Goal: Information Seeking & Learning: Find specific fact

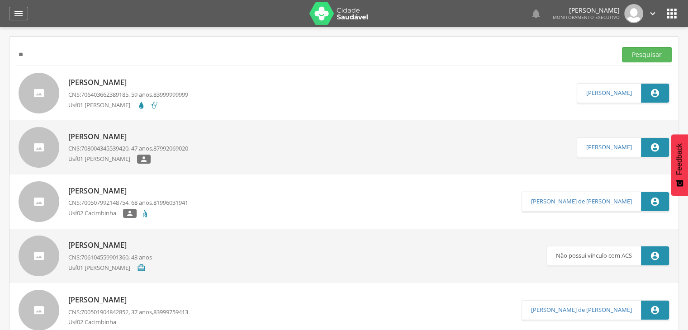
type input "*"
type input "**********"
click at [622, 47] on button "Pesquisar" at bounding box center [647, 54] width 50 height 15
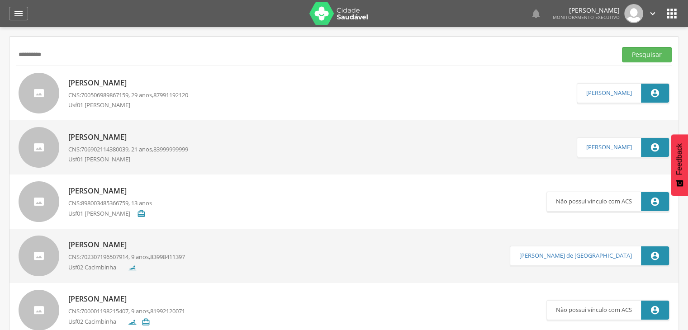
click at [81, 144] on div "Joao Vitor Isidio Avelino CNS: 706902114380039 , 21 anos, 83999999999 Usf01 Din…" at bounding box center [128, 147] width 120 height 36
type input "**********"
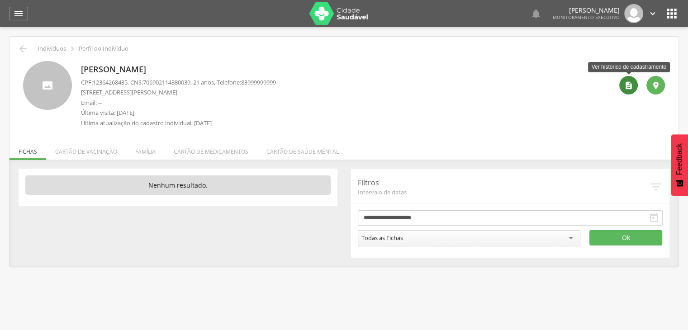
click at [633, 87] on div "" at bounding box center [628, 85] width 19 height 19
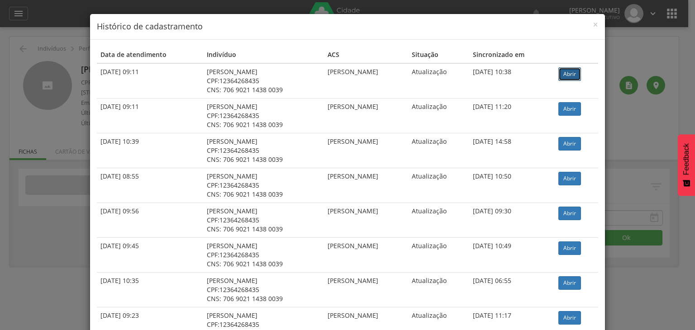
click at [573, 74] on link "Abrir" at bounding box center [569, 74] width 23 height 14
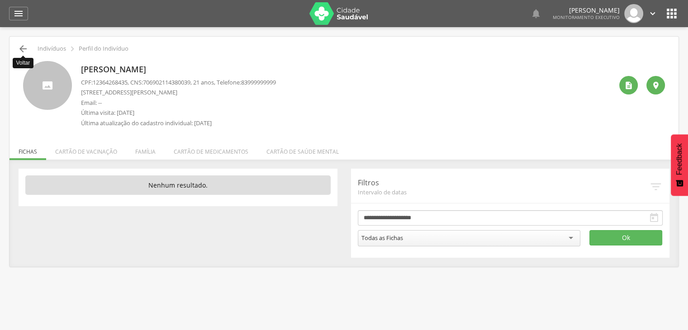
click at [25, 50] on icon "" at bounding box center [23, 48] width 11 height 11
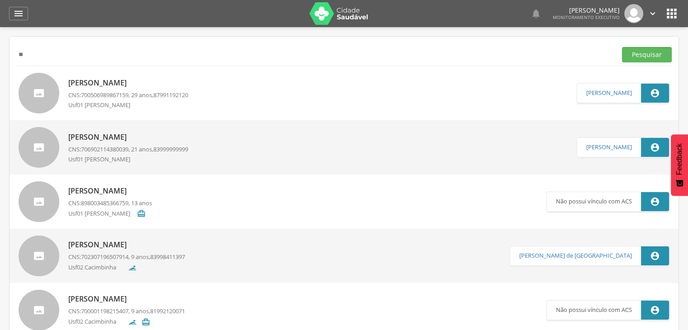
type input "*"
click at [622, 47] on button "Pesquisar" at bounding box center [647, 54] width 50 height 15
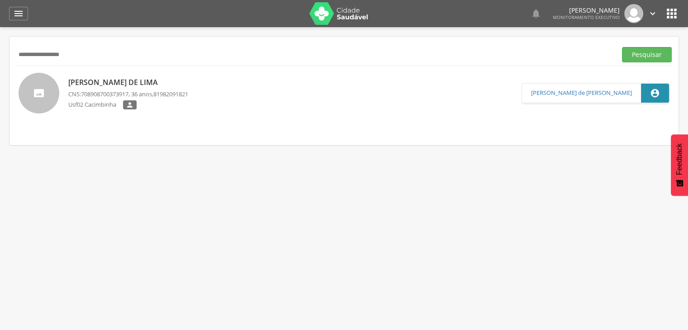
click at [99, 84] on p "Danielton Marques de Lima" at bounding box center [128, 82] width 120 height 10
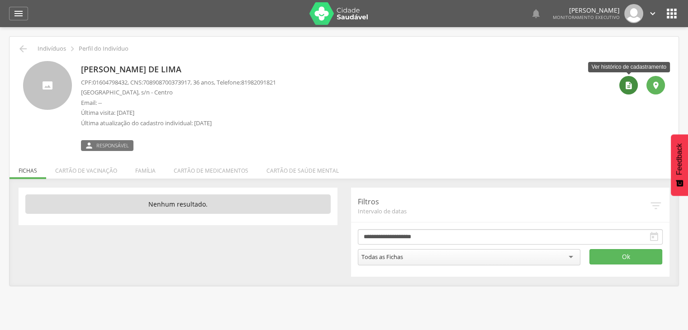
click at [625, 88] on icon "" at bounding box center [628, 85] width 9 height 9
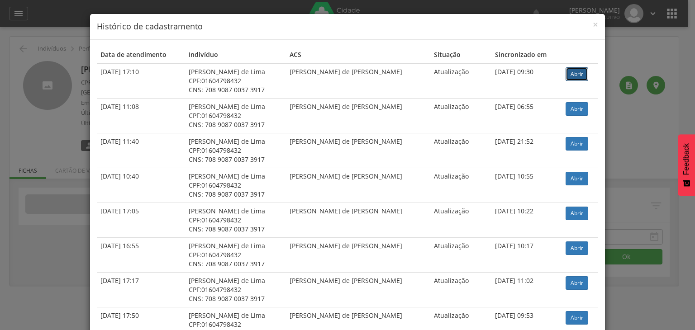
click at [568, 73] on link "Abrir" at bounding box center [576, 74] width 23 height 14
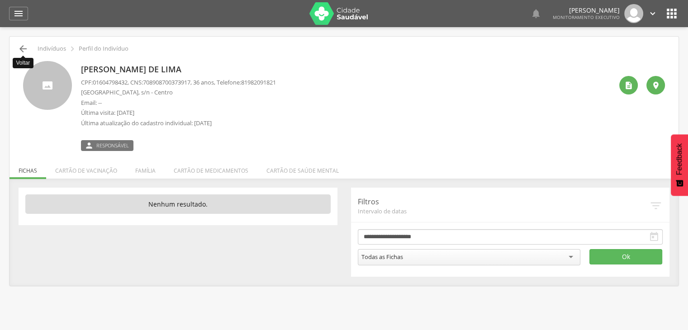
click at [24, 46] on icon "" at bounding box center [23, 48] width 11 height 11
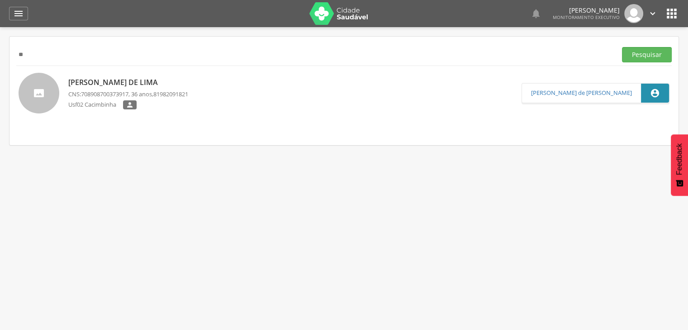
type input "*"
click at [622, 47] on button "Pesquisar" at bounding box center [647, 54] width 50 height 15
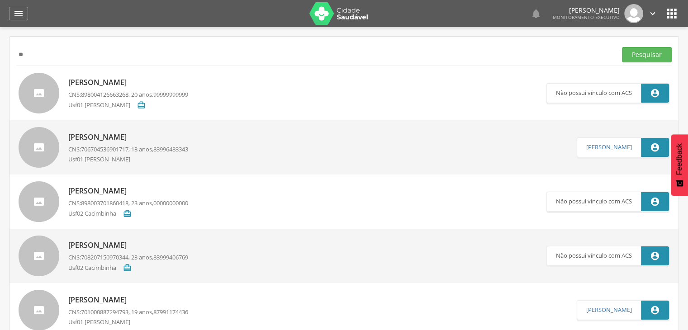
type input "*"
click at [622, 47] on button "Pesquisar" at bounding box center [647, 54] width 50 height 15
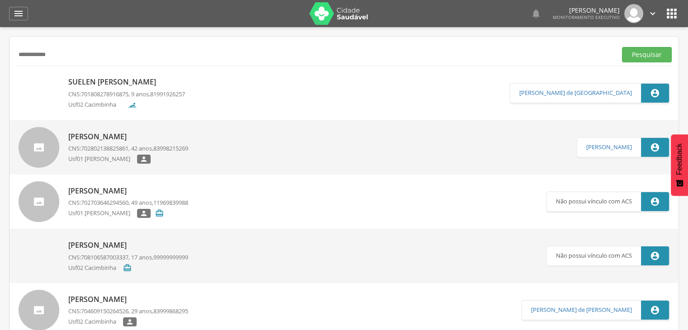
drag, startPoint x: 87, startPoint y: 147, endPoint x: 156, endPoint y: 137, distance: 69.5
click at [156, 137] on p "Fátima Raquel de Sousa Costa Neves" at bounding box center [128, 137] width 120 height 10
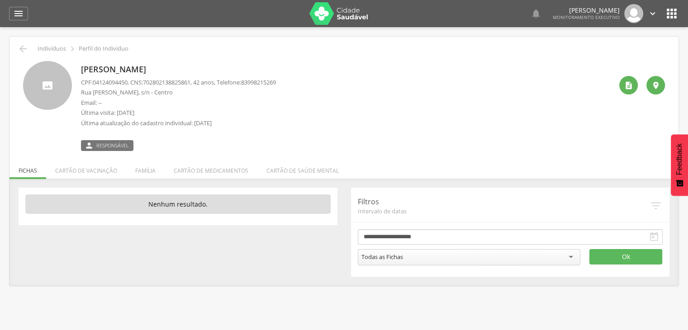
click at [0, 129] on div " Supervisão  Distritos  Ubs Coordenador: - São João do Tigre / PB Intervalo …" at bounding box center [344, 192] width 688 height 330
click at [147, 173] on li "Família" at bounding box center [145, 168] width 38 height 21
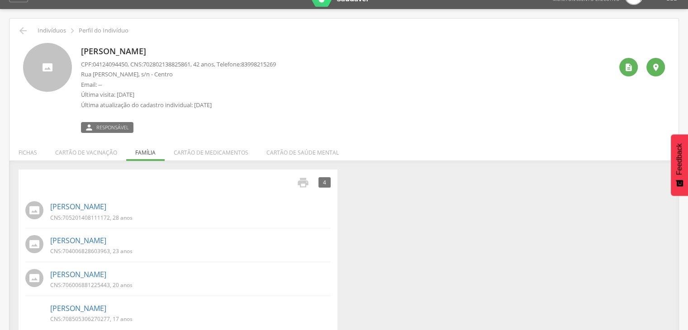
scroll to position [31, 0]
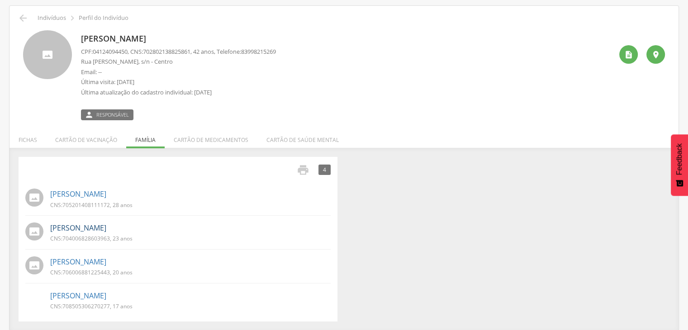
click at [106, 225] on link "Laura Gabriele Costa Neves" at bounding box center [78, 228] width 56 height 10
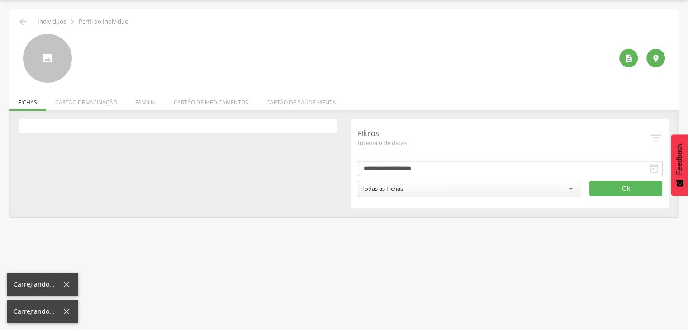
scroll to position [27, 0]
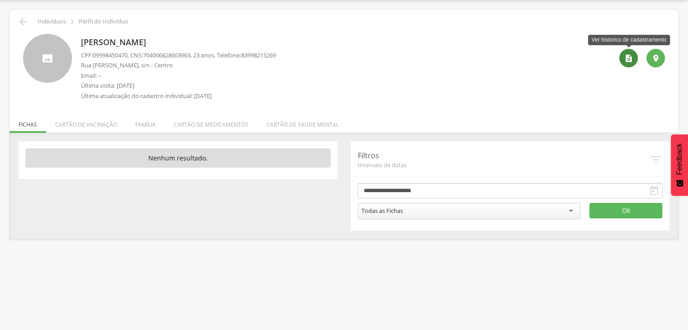
click at [636, 61] on div "" at bounding box center [628, 58] width 19 height 19
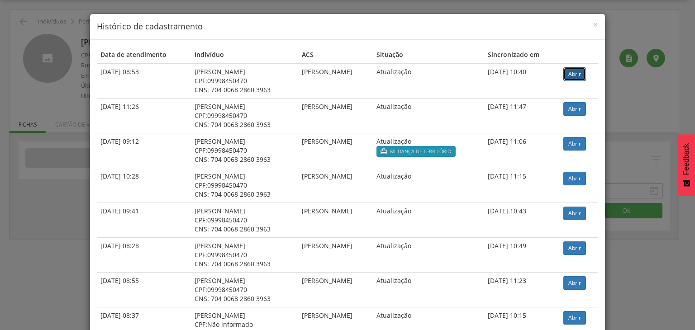
click at [577, 75] on link "Abrir" at bounding box center [574, 74] width 23 height 14
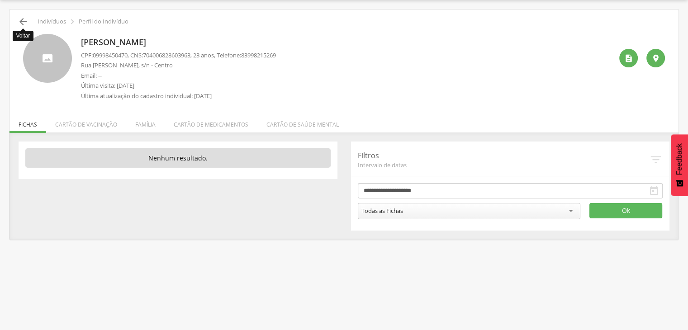
click at [24, 26] on icon "" at bounding box center [23, 21] width 11 height 11
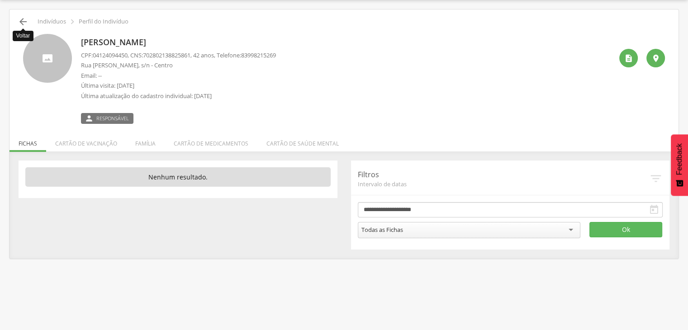
click at [27, 23] on icon "" at bounding box center [23, 21] width 11 height 11
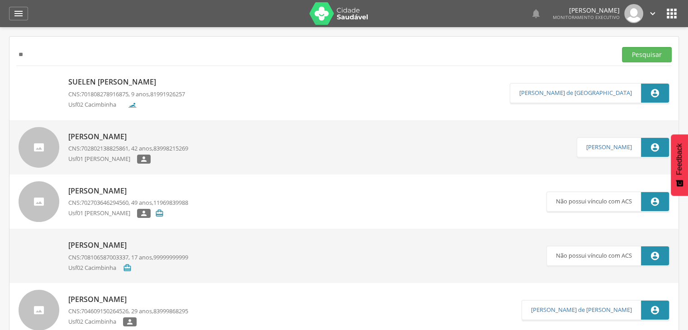
type input "*"
click at [622, 47] on button "Pesquisar" at bounding box center [647, 54] width 50 height 15
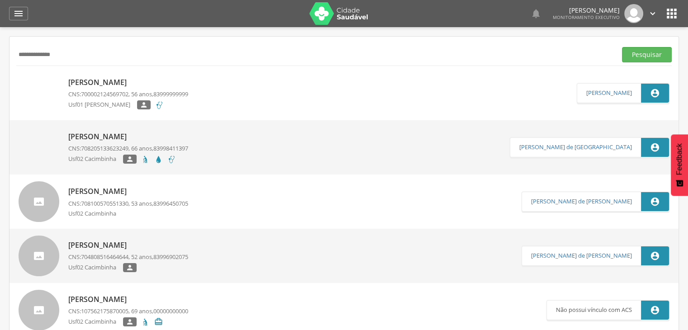
click at [121, 81] on p "Reginaldo Tute de Queiroz" at bounding box center [128, 82] width 120 height 10
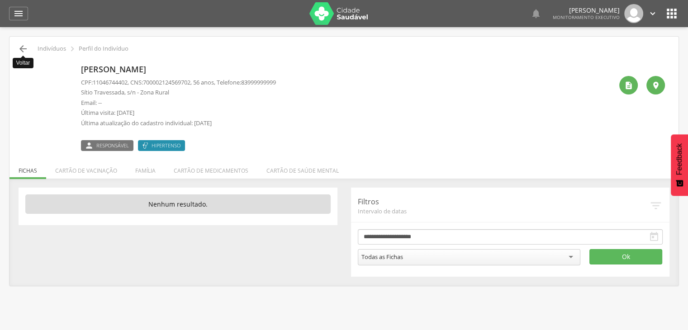
click at [21, 48] on icon "" at bounding box center [23, 48] width 11 height 11
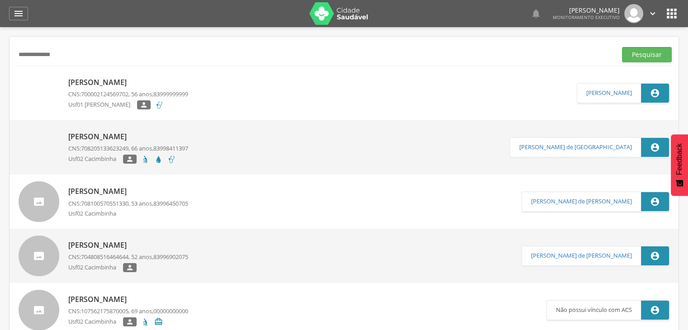
click at [92, 86] on p "Reginaldo Tute de Queiroz" at bounding box center [128, 82] width 120 height 10
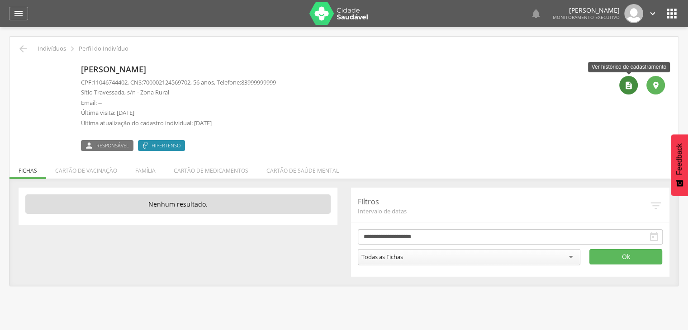
click at [629, 85] on icon "" at bounding box center [628, 85] width 9 height 9
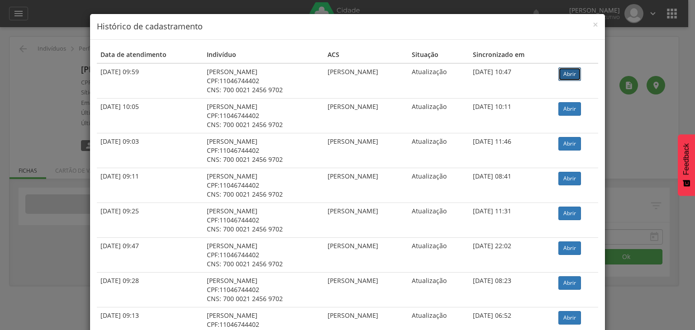
click at [563, 76] on link "Abrir" at bounding box center [569, 74] width 23 height 14
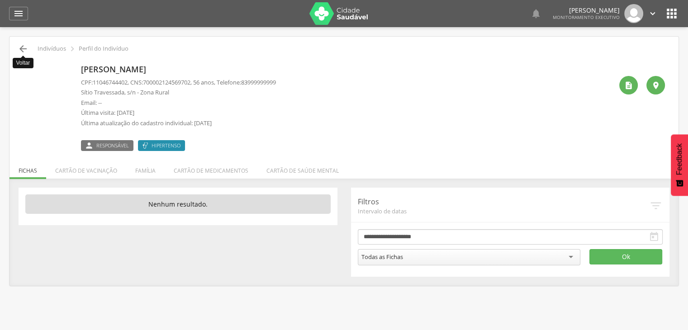
click at [25, 47] on icon "" at bounding box center [23, 48] width 11 height 11
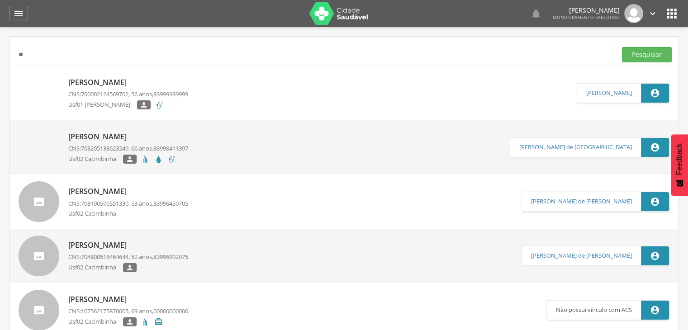
type input "*"
click at [622, 47] on button "Pesquisar" at bounding box center [647, 54] width 50 height 15
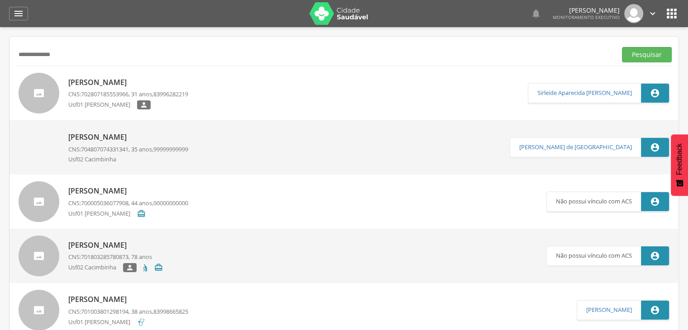
click at [107, 89] on div "Eliane Pereira da Silva CNS: 702807185553966 , 31 anos, 83996282219 Usf01 Dina …" at bounding box center [128, 94] width 120 height 38
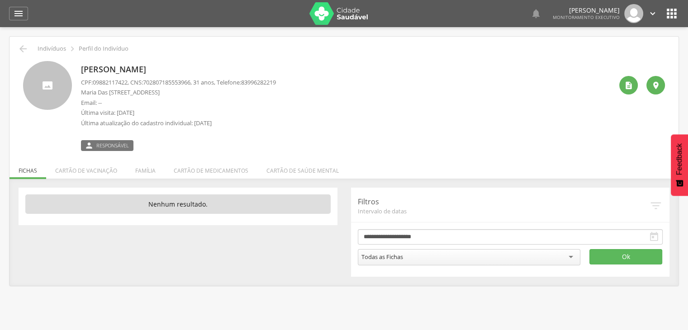
click at [621, 92] on div " " at bounding box center [638, 106] width 52 height 90
click at [627, 91] on div "" at bounding box center [628, 85] width 19 height 19
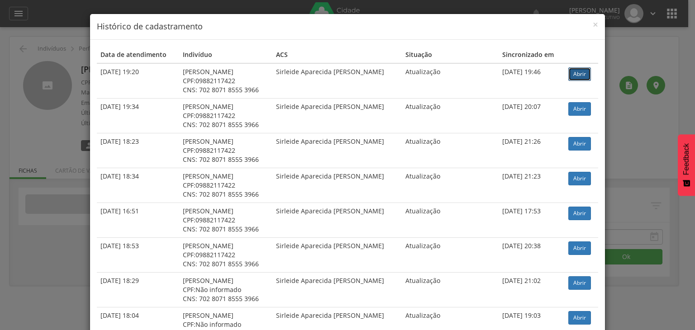
click at [579, 76] on link "Abrir" at bounding box center [579, 74] width 23 height 14
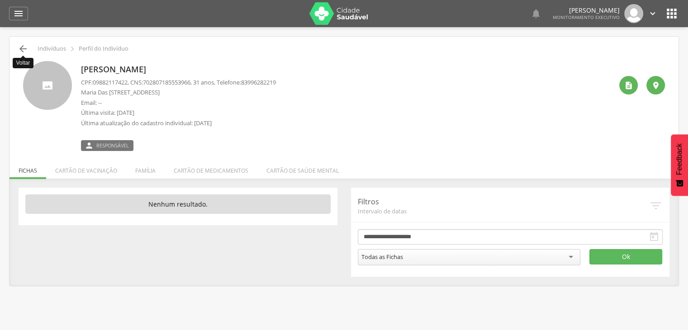
click at [26, 52] on icon "" at bounding box center [23, 48] width 11 height 11
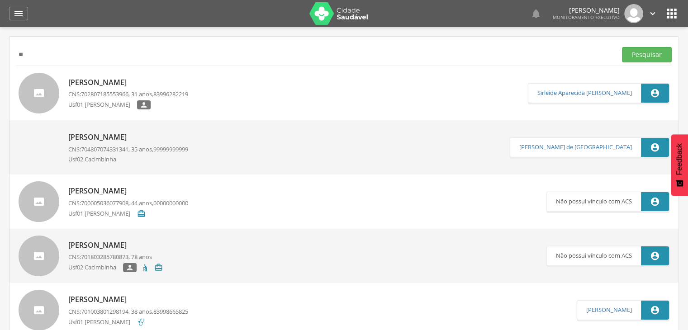
type input "*"
type input "**********"
click at [622, 47] on button "Pesquisar" at bounding box center [647, 54] width 50 height 15
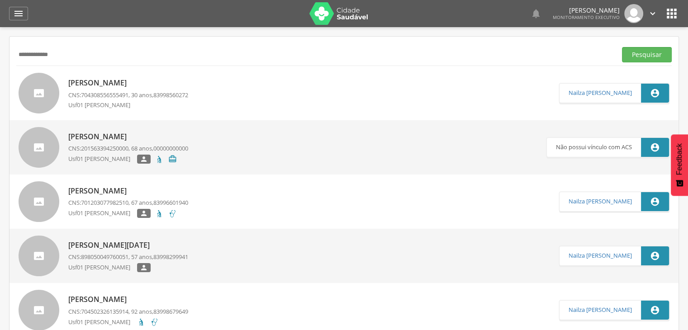
click at [97, 82] on p "[PERSON_NAME]" at bounding box center [128, 83] width 120 height 10
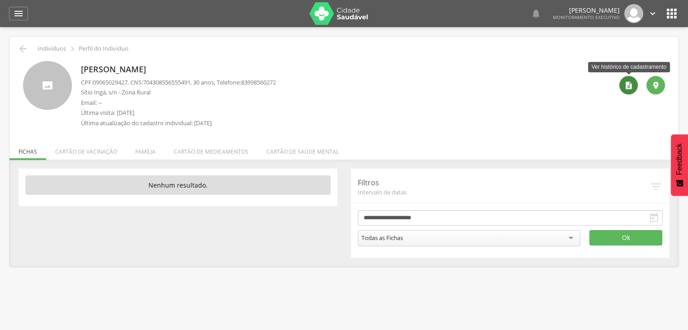
click at [631, 87] on icon "" at bounding box center [628, 85] width 9 height 9
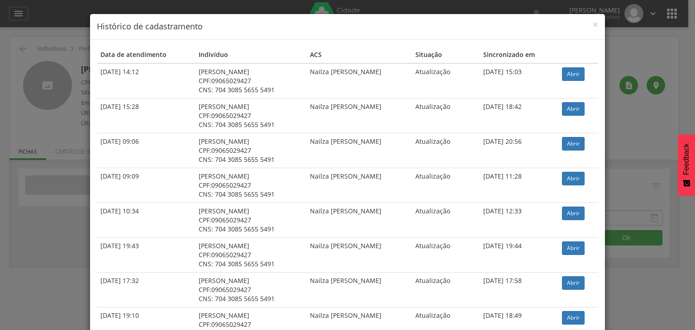
click at [575, 66] on td "Abrir" at bounding box center [578, 80] width 40 height 35
click at [574, 68] on link "Abrir" at bounding box center [573, 74] width 23 height 14
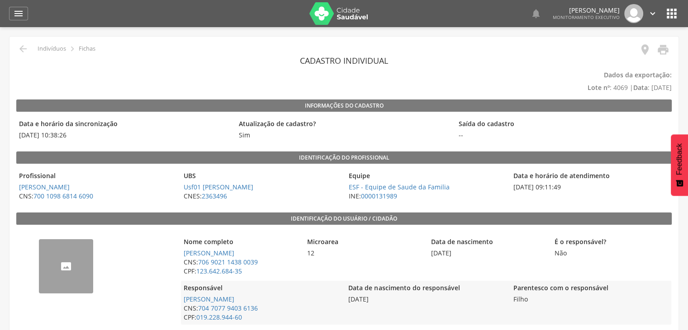
click at [573, 74] on p "Dados da exportação: Lote nº : 4069 | Data : 20/07/2025" at bounding box center [343, 81] width 655 height 25
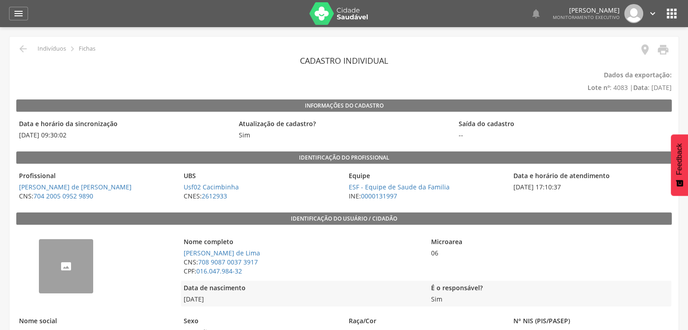
click at [568, 73] on p "Dados da exportação: Lote nº : 4083 | Data : 28/09/2025" at bounding box center [343, 81] width 655 height 25
click at [20, 52] on icon "" at bounding box center [23, 48] width 11 height 11
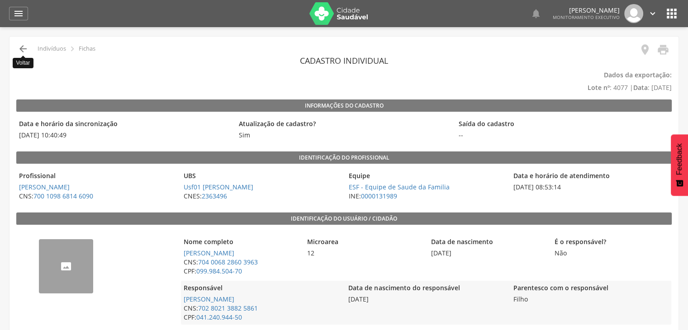
click at [20, 49] on icon "" at bounding box center [23, 48] width 11 height 11
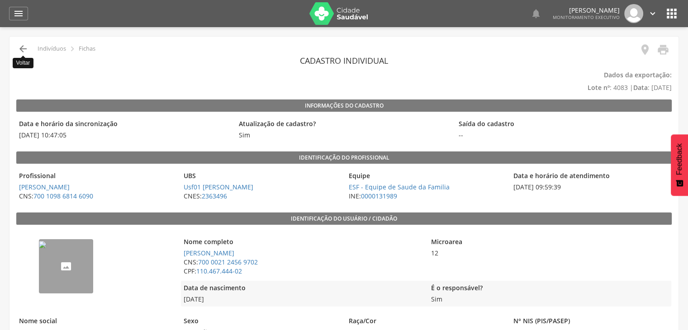
click at [22, 52] on icon "" at bounding box center [23, 48] width 11 height 11
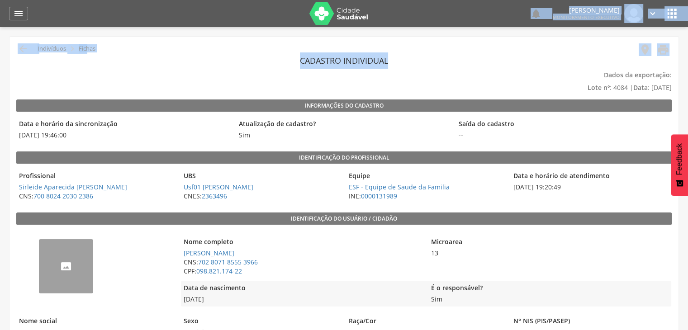
drag, startPoint x: 0, startPoint y: 0, endPoint x: 395, endPoint y: -17, distance: 395.2
click at [395, 0] on html " Dashboard Supervisão Produtividade Mapa da cidade Mapa de cobertura Ranking A…" at bounding box center [344, 165] width 688 height 330
